Goal: Task Accomplishment & Management: Use online tool/utility

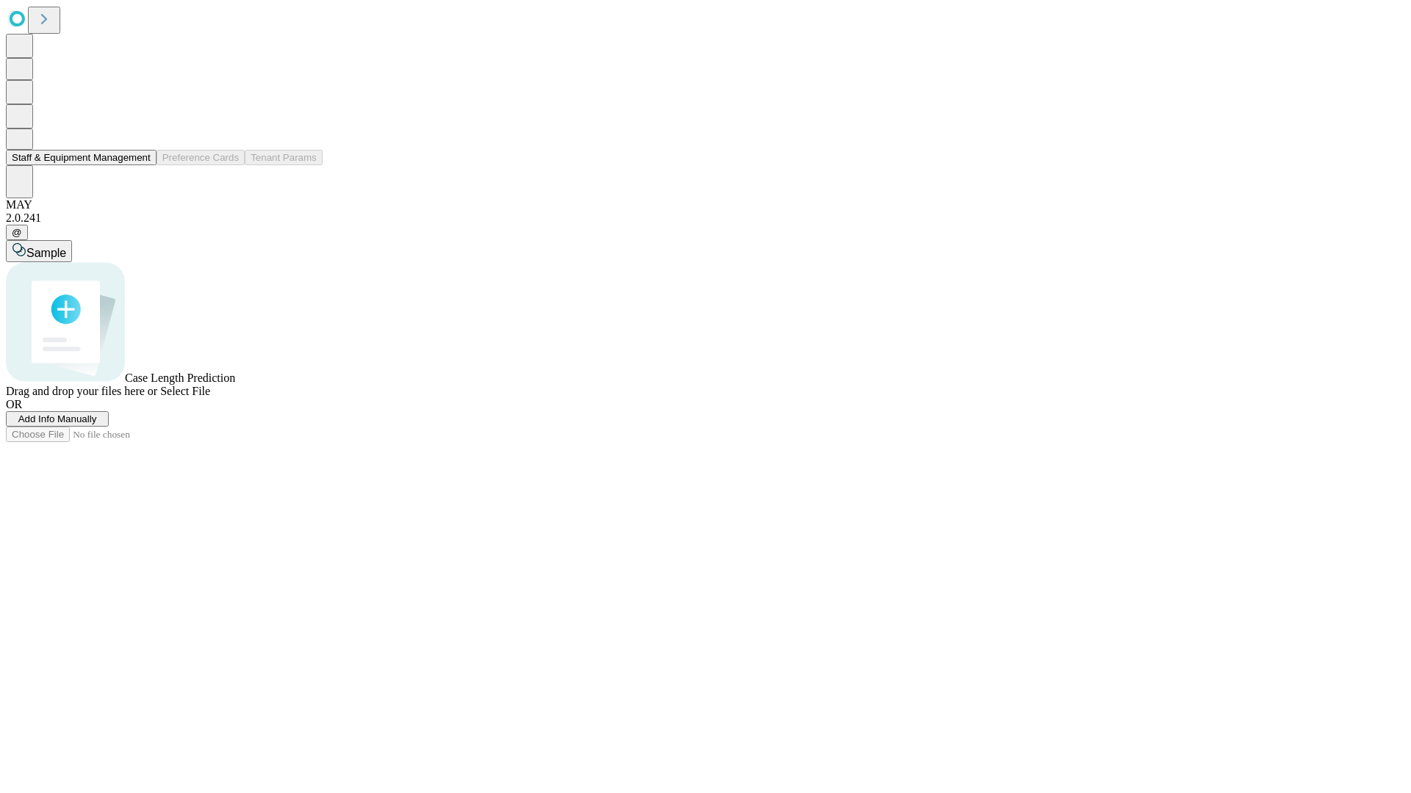
click at [140, 165] on button "Staff & Equipment Management" at bounding box center [81, 157] width 151 height 15
